Goal: Communication & Community: Answer question/provide support

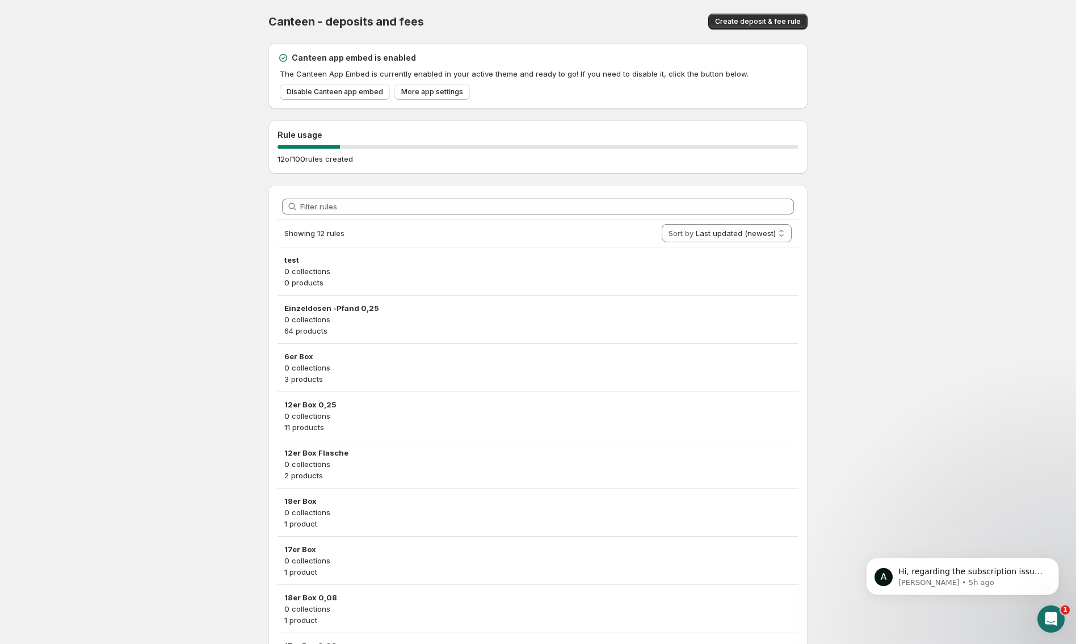
click at [1059, 616] on icon "Open Intercom Messenger" at bounding box center [1051, 619] width 19 height 19
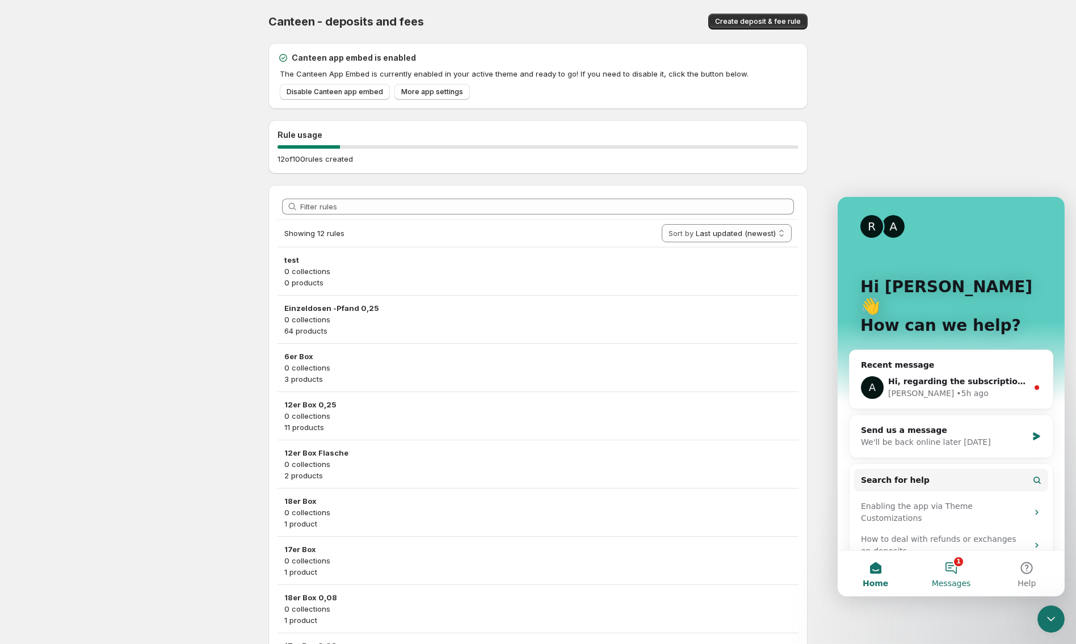
click at [951, 568] on button "1 Messages" at bounding box center [951, 573] width 76 height 45
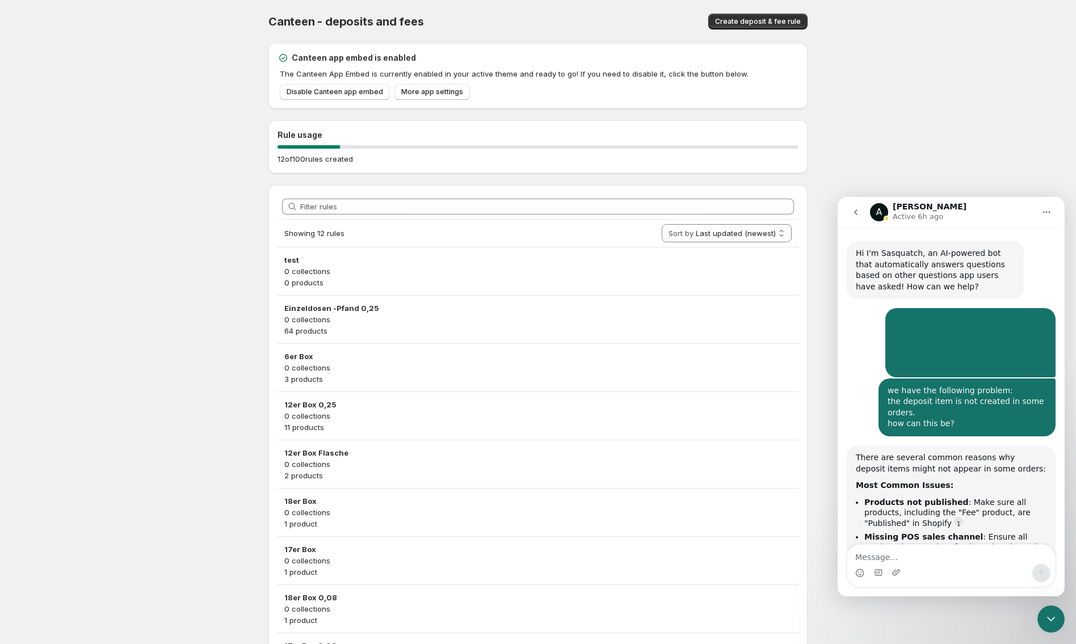
scroll to position [12, 0]
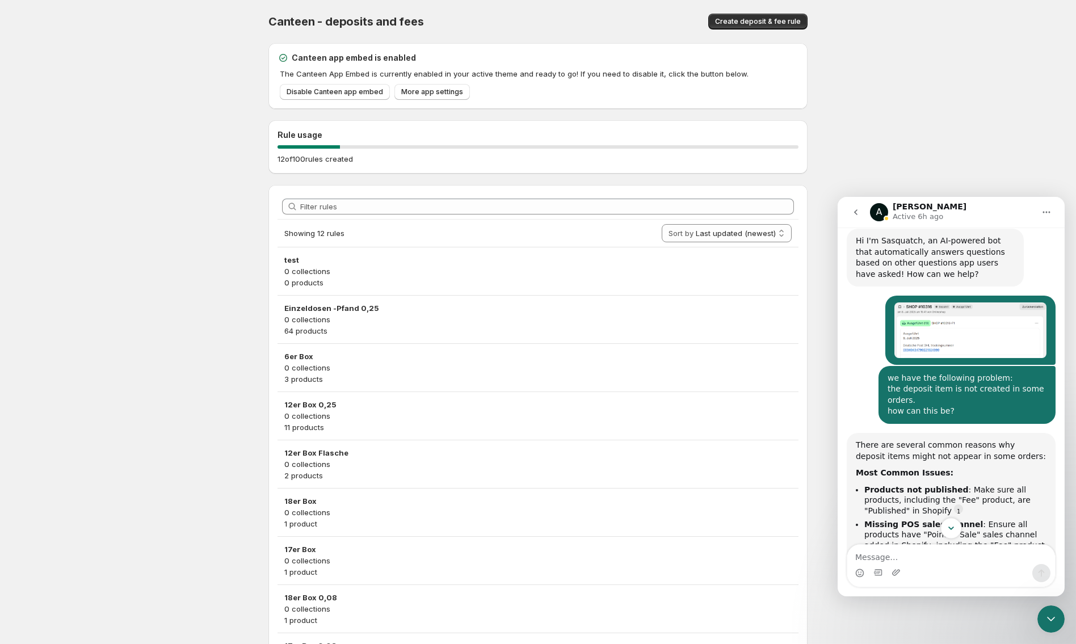
click at [951, 525] on icon "Scroll to bottom" at bounding box center [951, 528] width 10 height 10
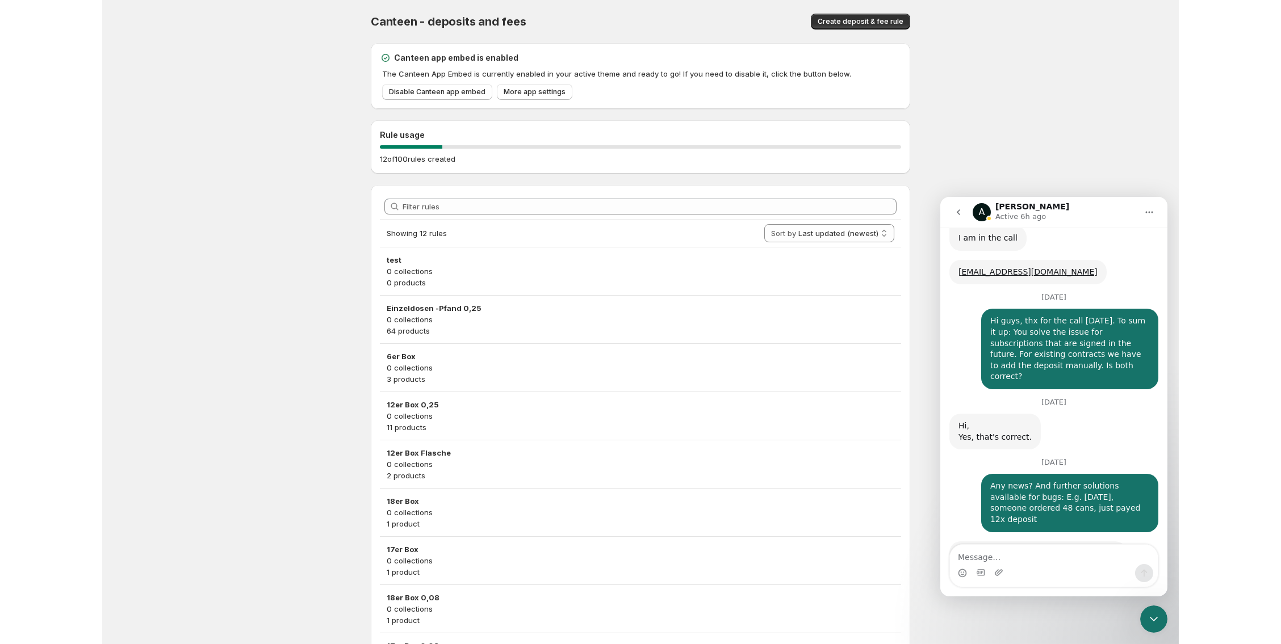
scroll to position [6289, 0]
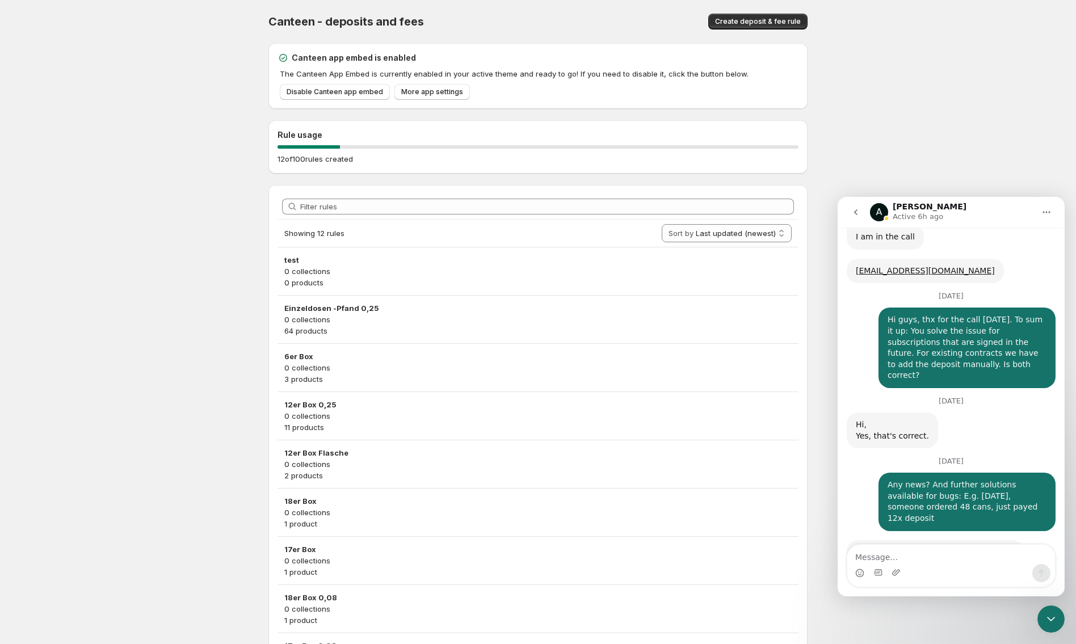
click at [997, 139] on body "Home Help Canteen - deposits and fees. This page is ready Canteen - deposits an…" at bounding box center [538, 322] width 1076 height 644
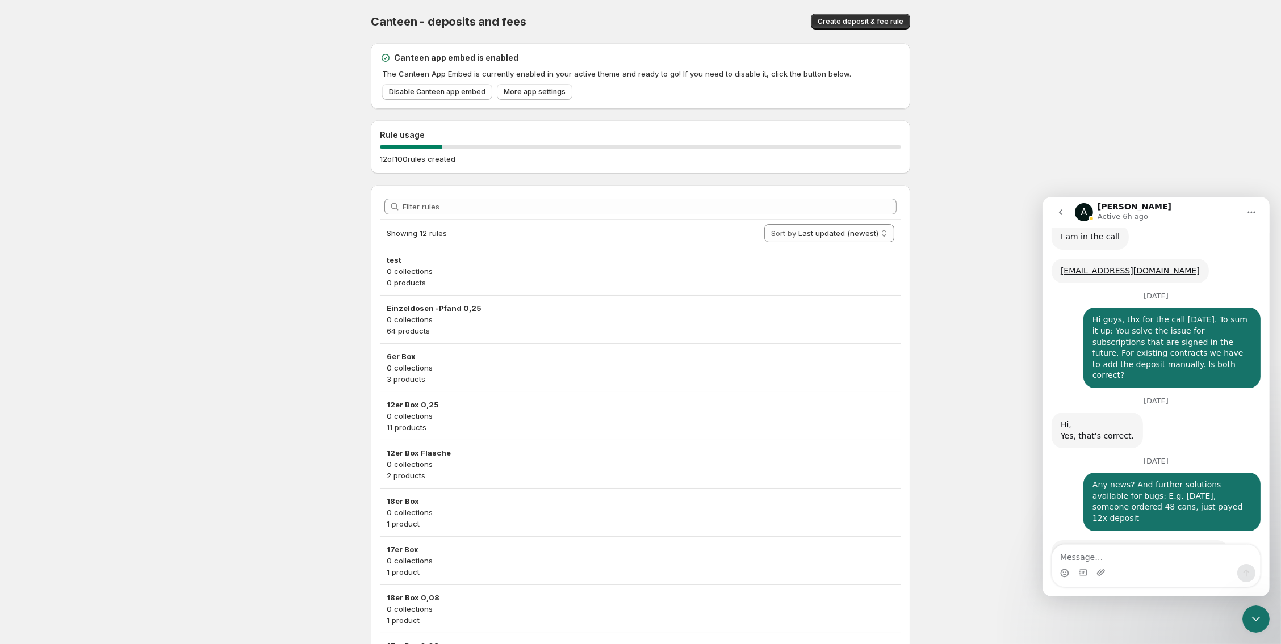
click at [1076, 167] on body "Home Help Canteen - deposits and fees. This page is ready Canteen - deposits an…" at bounding box center [640, 322] width 1281 height 644
click at [1069, 569] on div "Intercom messenger" at bounding box center [1155, 573] width 208 height 18
click at [1067, 574] on icon "Emoji picker" at bounding box center [1063, 572] width 9 height 9
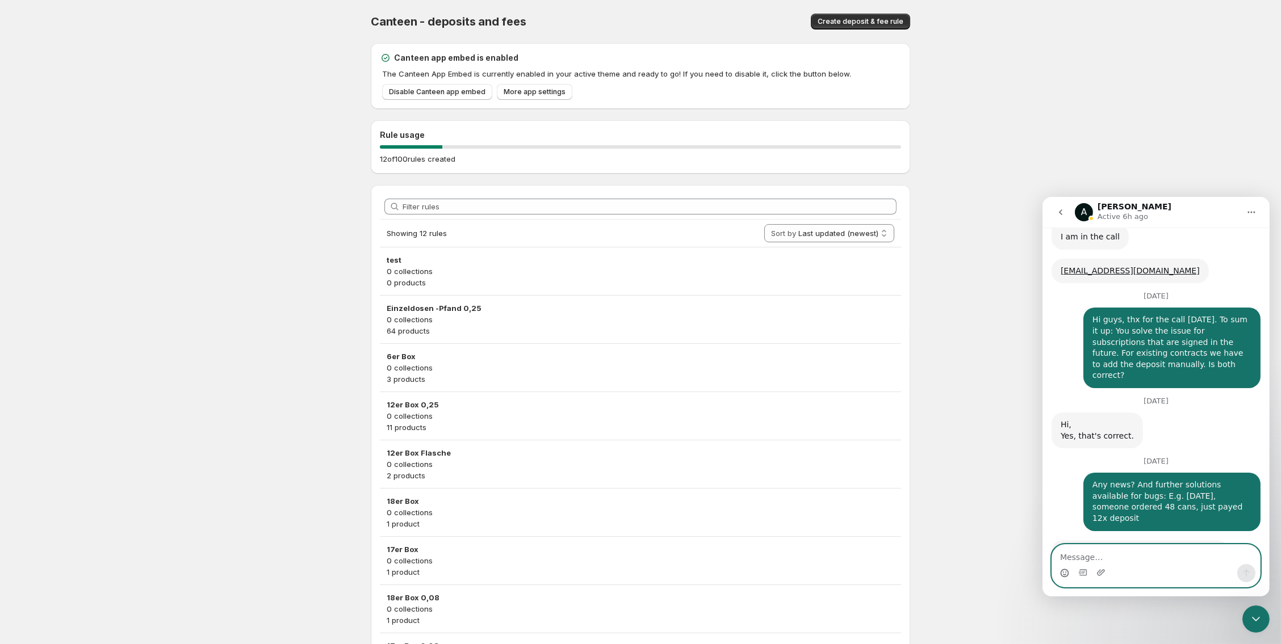
scroll to position [6374, 0]
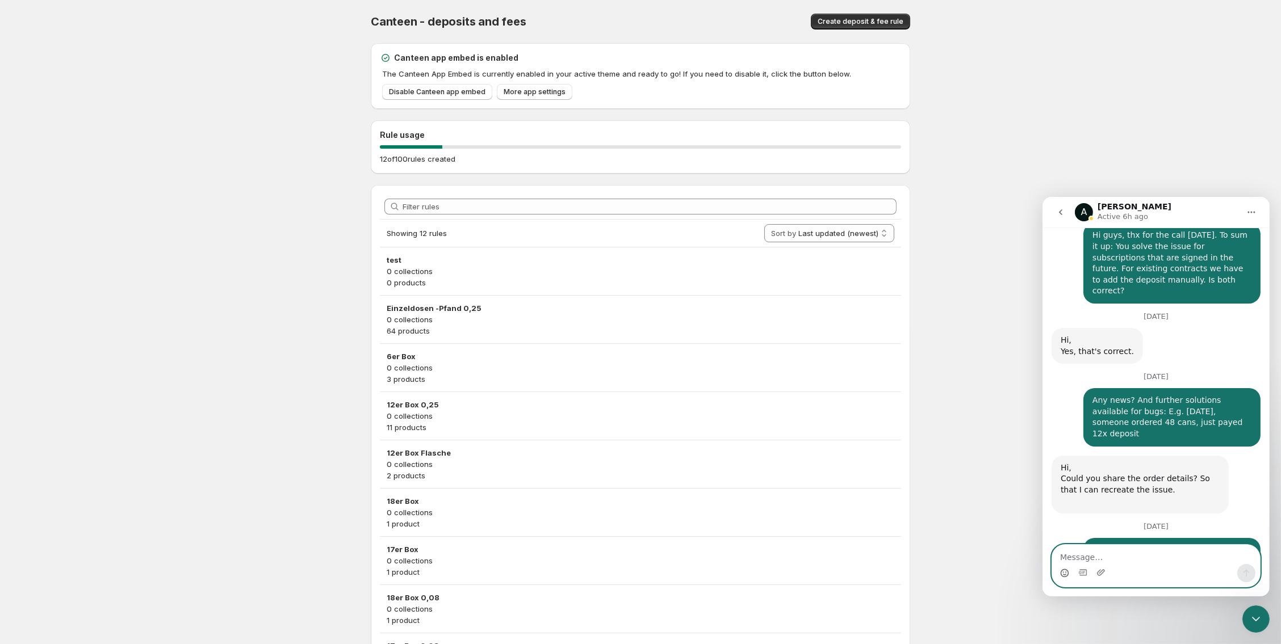
click at [1076, 556] on textarea "Message…" at bounding box center [1155, 553] width 208 height 19
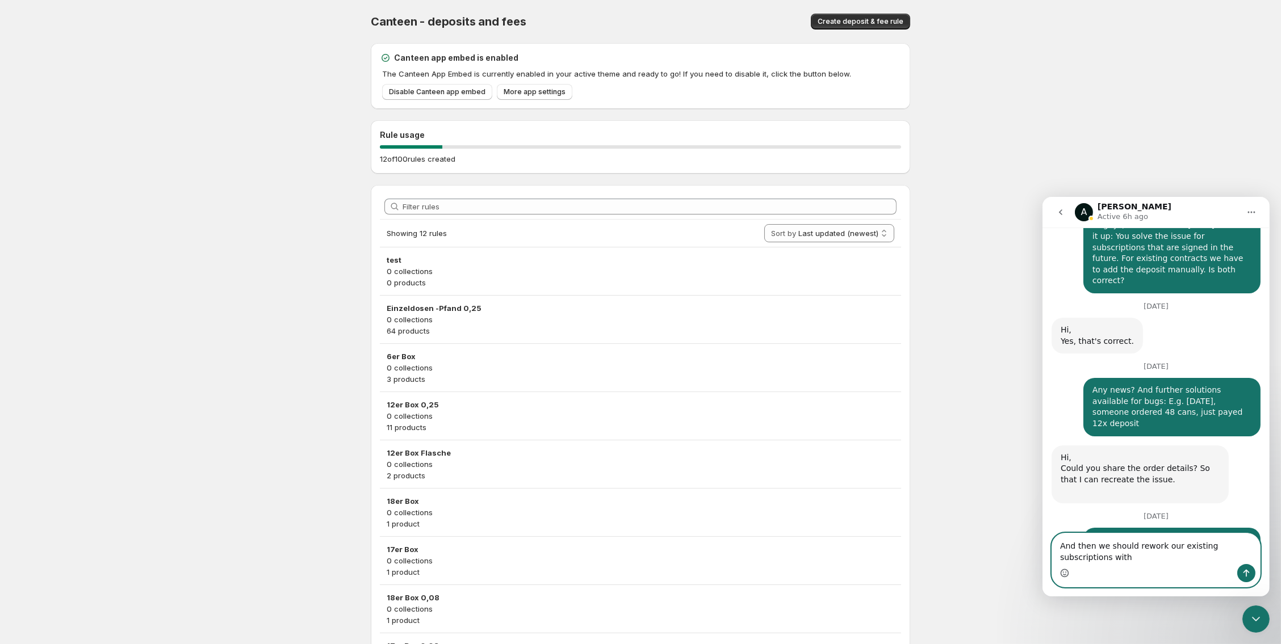
scroll to position [6385, 0]
type textarea "And then we could rework our existing subscriptions with the deposit rule, manu…"
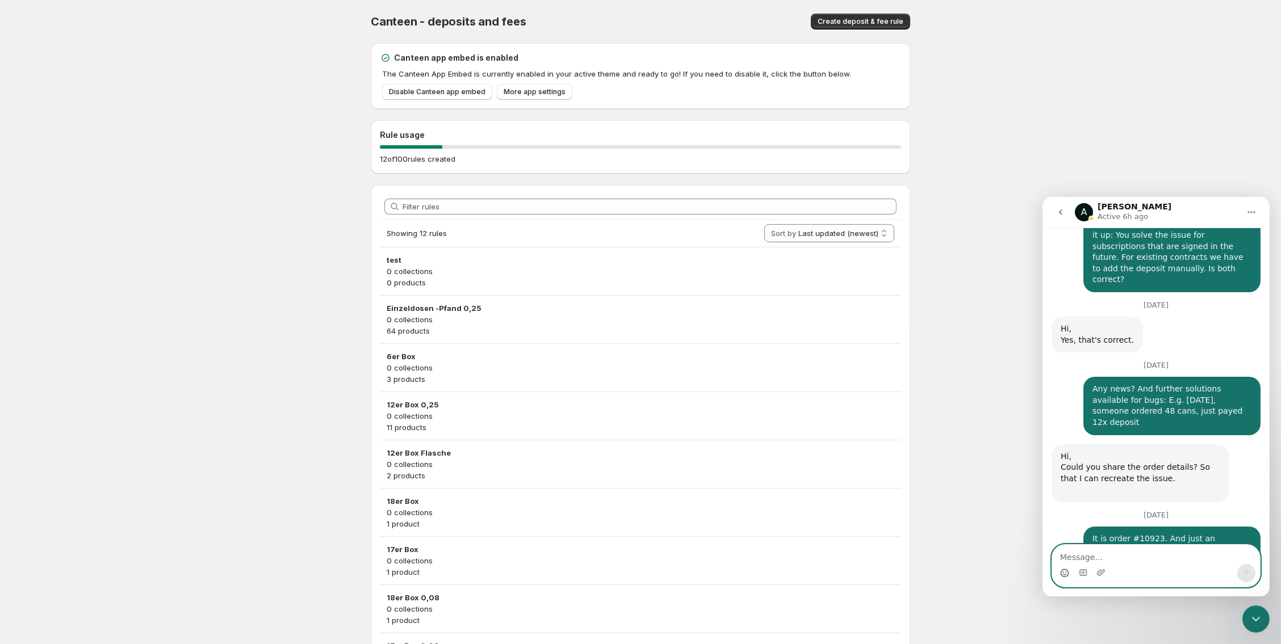
scroll to position [6422, 0]
